Goal: Communication & Community: Share content

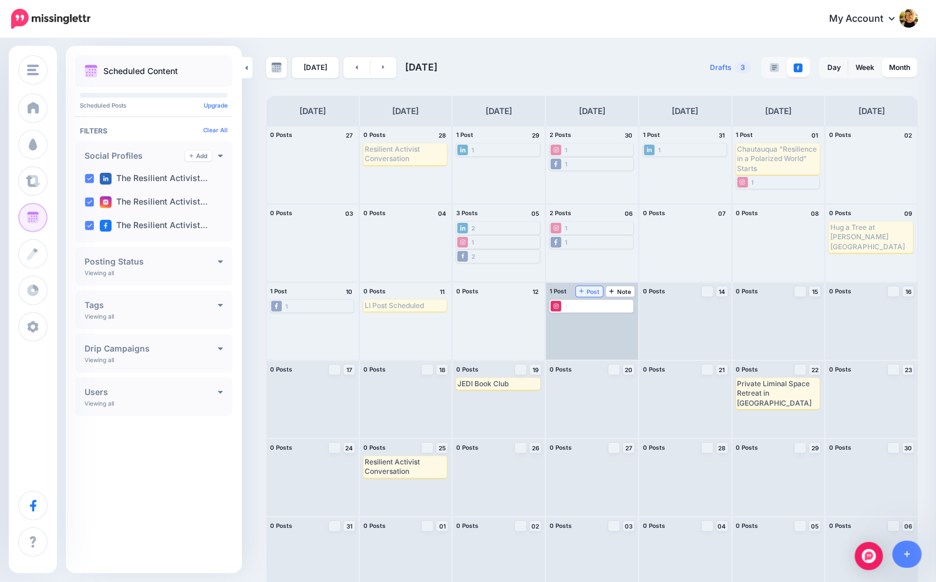
click at [595, 291] on span "Post" at bounding box center [590, 291] width 21 height 6
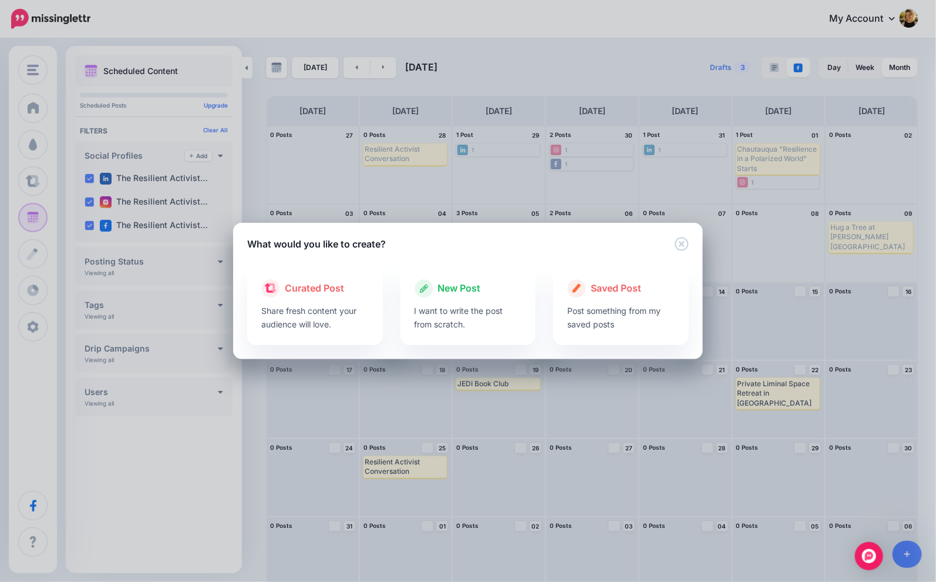
click at [496, 292] on div "New Post" at bounding box center [468, 288] width 107 height 19
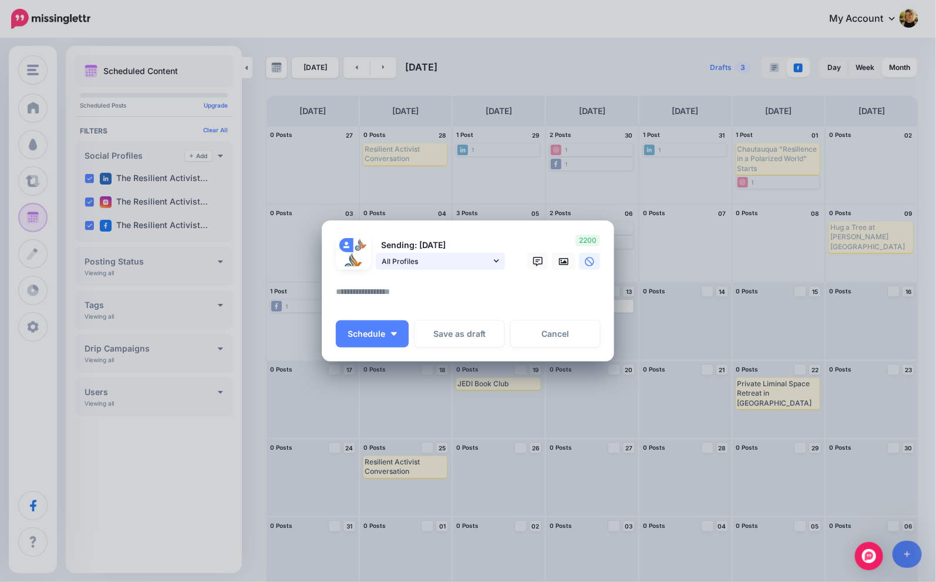
click at [499, 266] on link "All Profiles" at bounding box center [440, 261] width 129 height 17
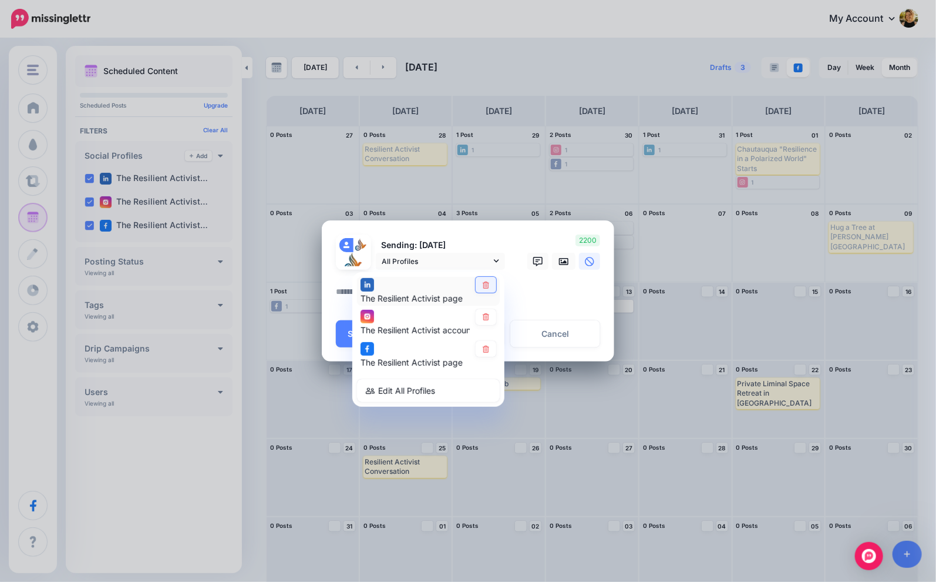
click at [488, 283] on icon at bounding box center [486, 284] width 6 height 7
click at [486, 354] on link at bounding box center [486, 349] width 21 height 16
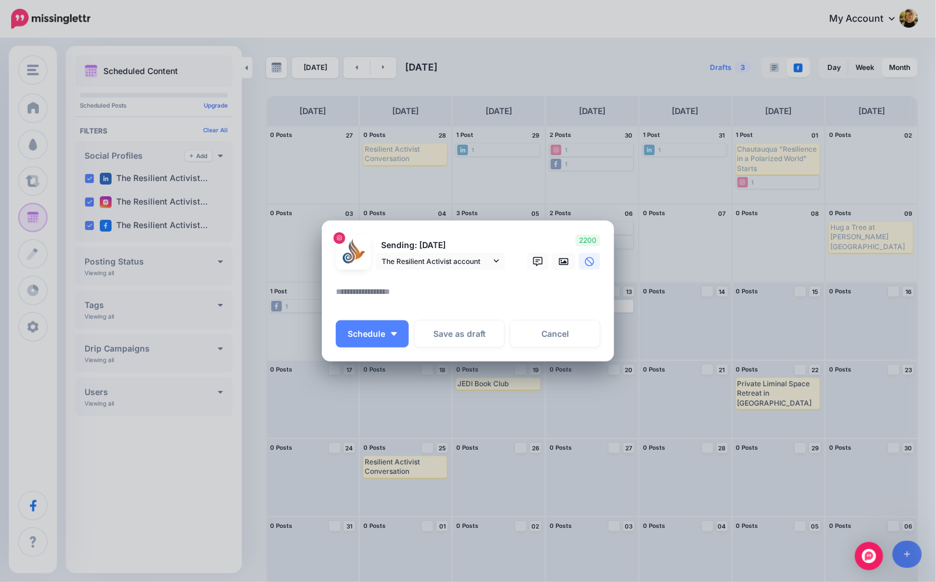
click at [485, 295] on textarea at bounding box center [471, 295] width 270 height 23
paste textarea "**********"
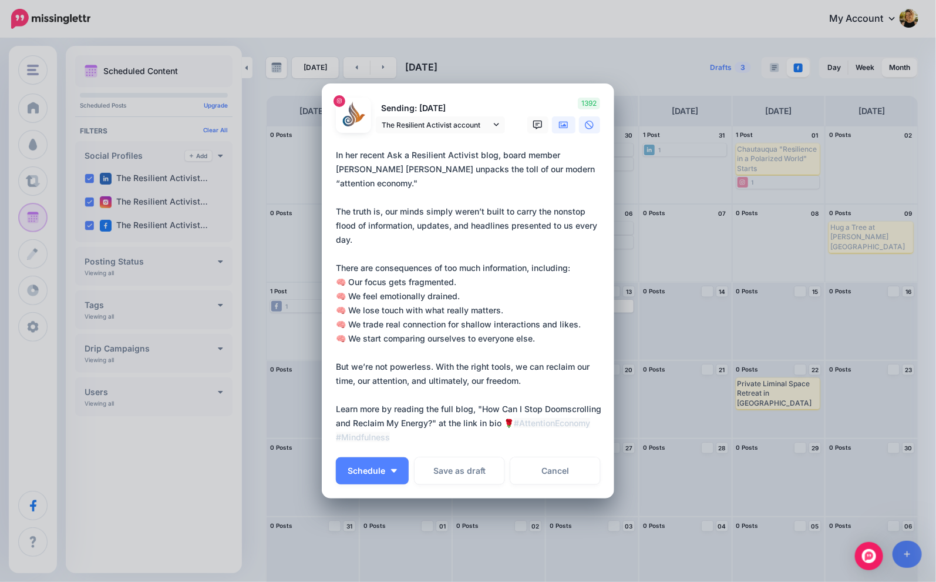
type textarea "**********"
click at [564, 127] on icon at bounding box center [563, 124] width 9 height 9
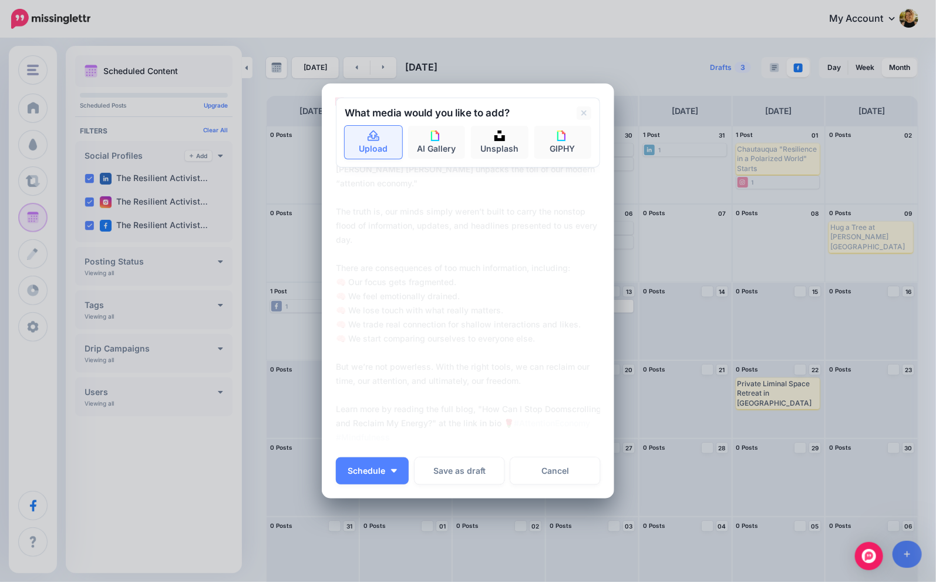
click at [381, 135] on link "Upload" at bounding box center [374, 142] width 58 height 33
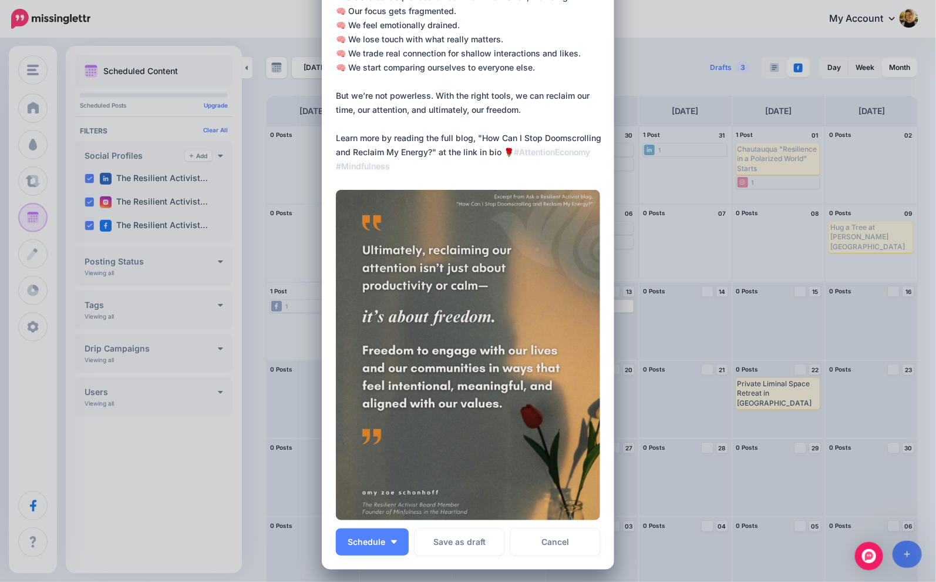
scroll to position [221, 0]
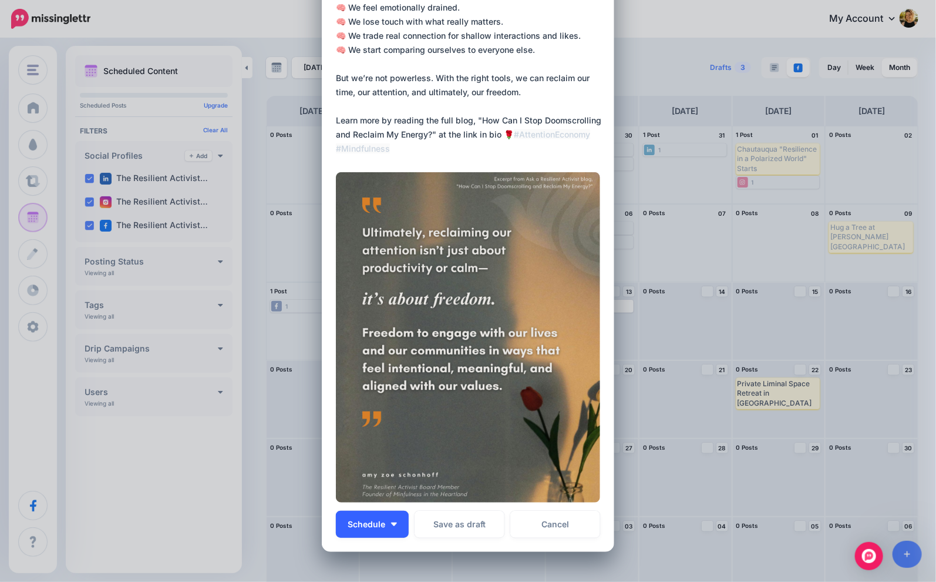
click at [382, 531] on button "Schedule" at bounding box center [372, 523] width 73 height 27
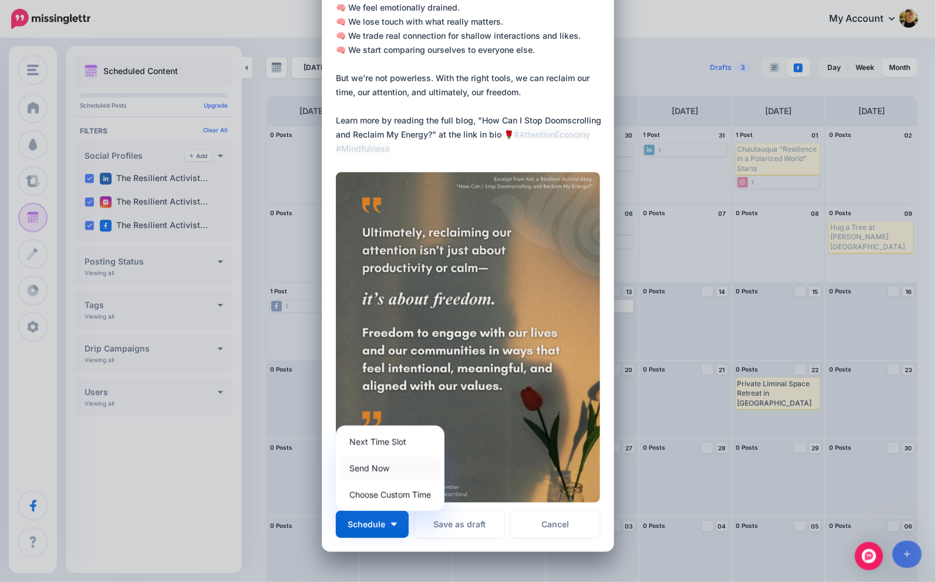
click at [403, 468] on link "Send Now" at bounding box center [390, 467] width 99 height 23
